Goal: Manage account settings

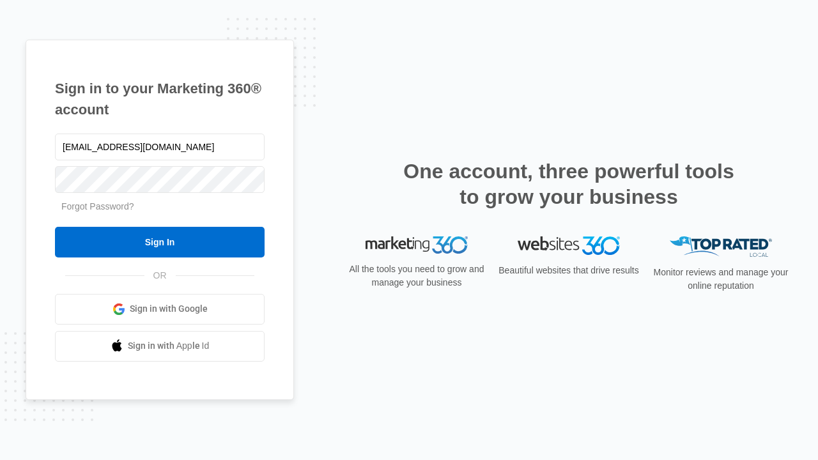
type input "[EMAIL_ADDRESS][DOMAIN_NAME]"
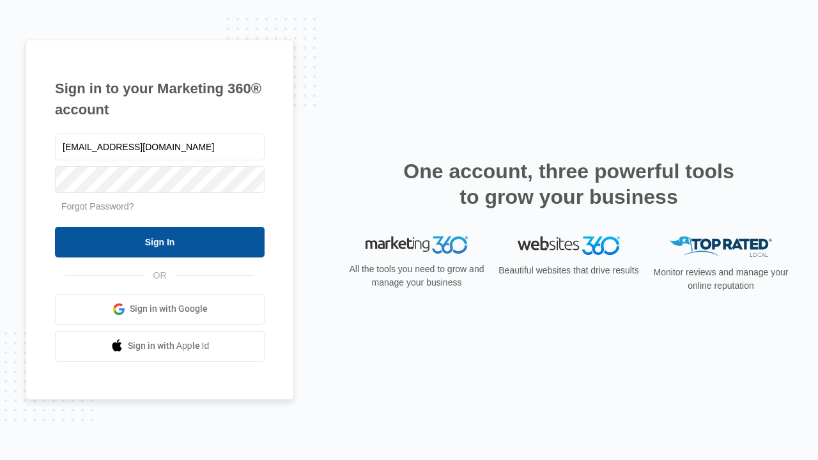
click at [160, 242] on input "Sign In" at bounding box center [160, 242] width 210 height 31
